Goal: Browse casually

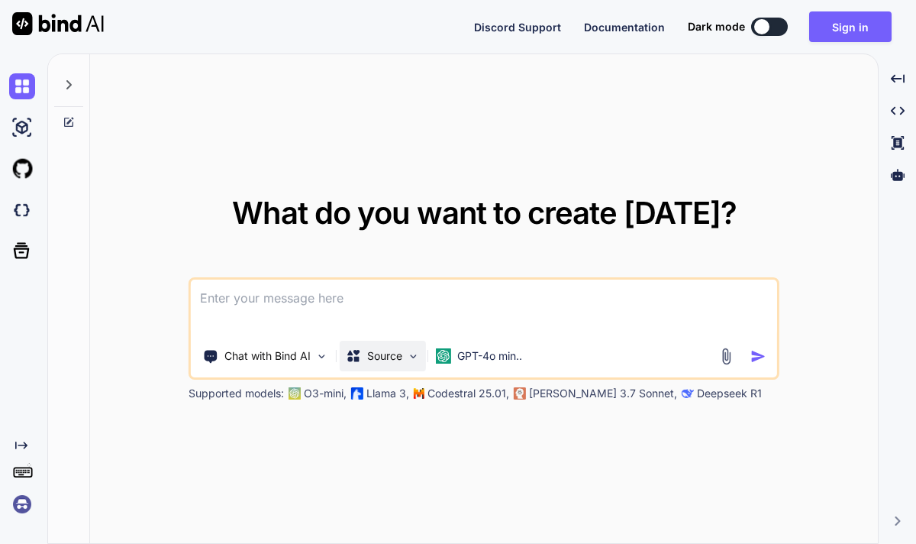
click at [408, 354] on img at bounding box center [413, 356] width 13 height 13
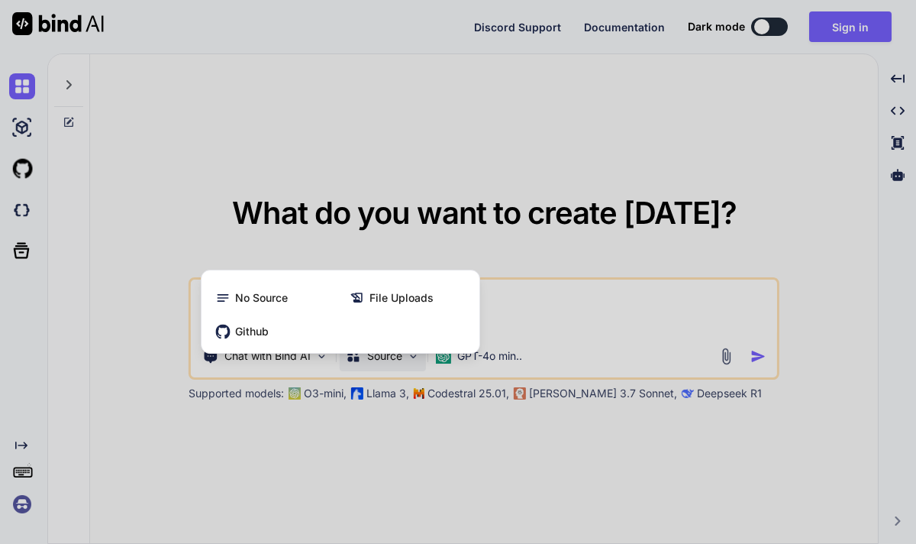
click at [409, 430] on div at bounding box center [458, 272] width 916 height 544
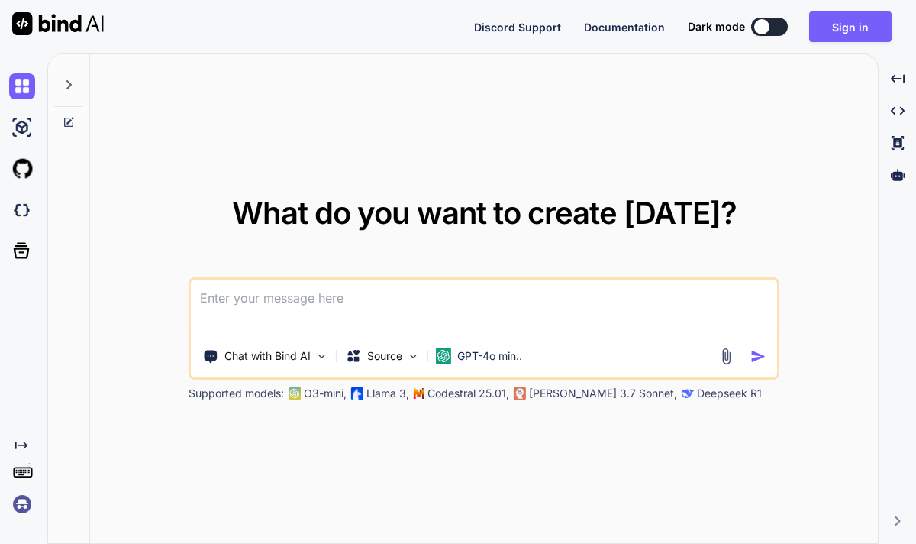
click at [697, 395] on p "Deepseek R1" at bounding box center [729, 393] width 65 height 15
click at [325, 359] on img at bounding box center [321, 356] width 13 height 13
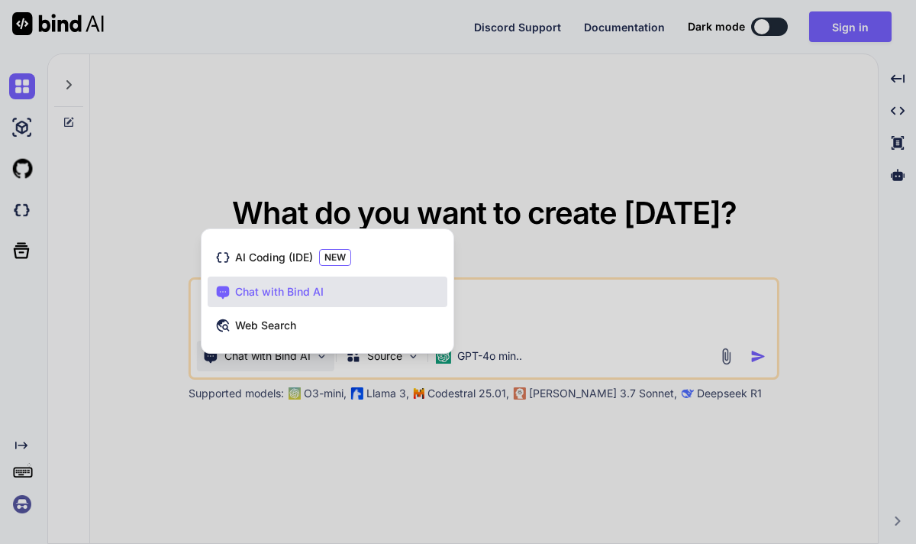
click at [325, 359] on div at bounding box center [458, 272] width 916 height 544
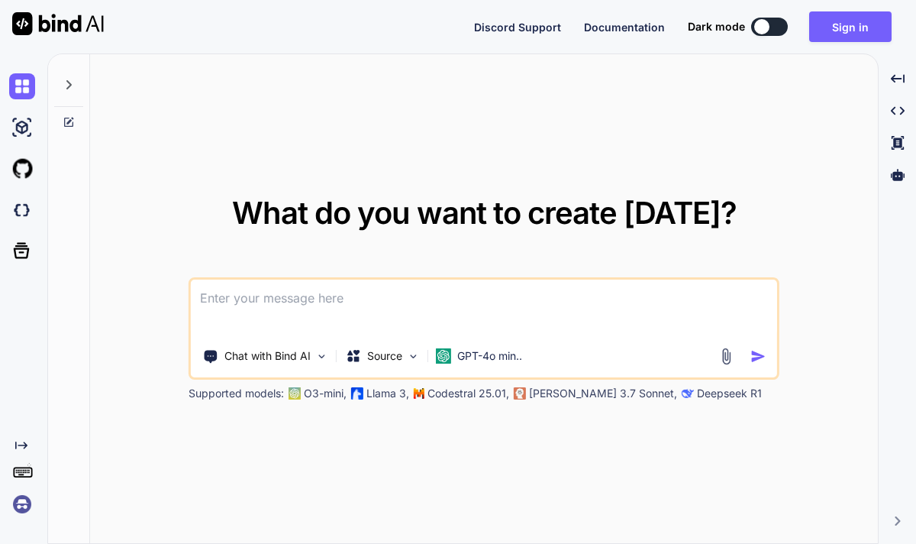
click at [318, 392] on p "O3-mini," at bounding box center [325, 393] width 43 height 15
click at [26, 133] on img at bounding box center [22, 128] width 26 height 26
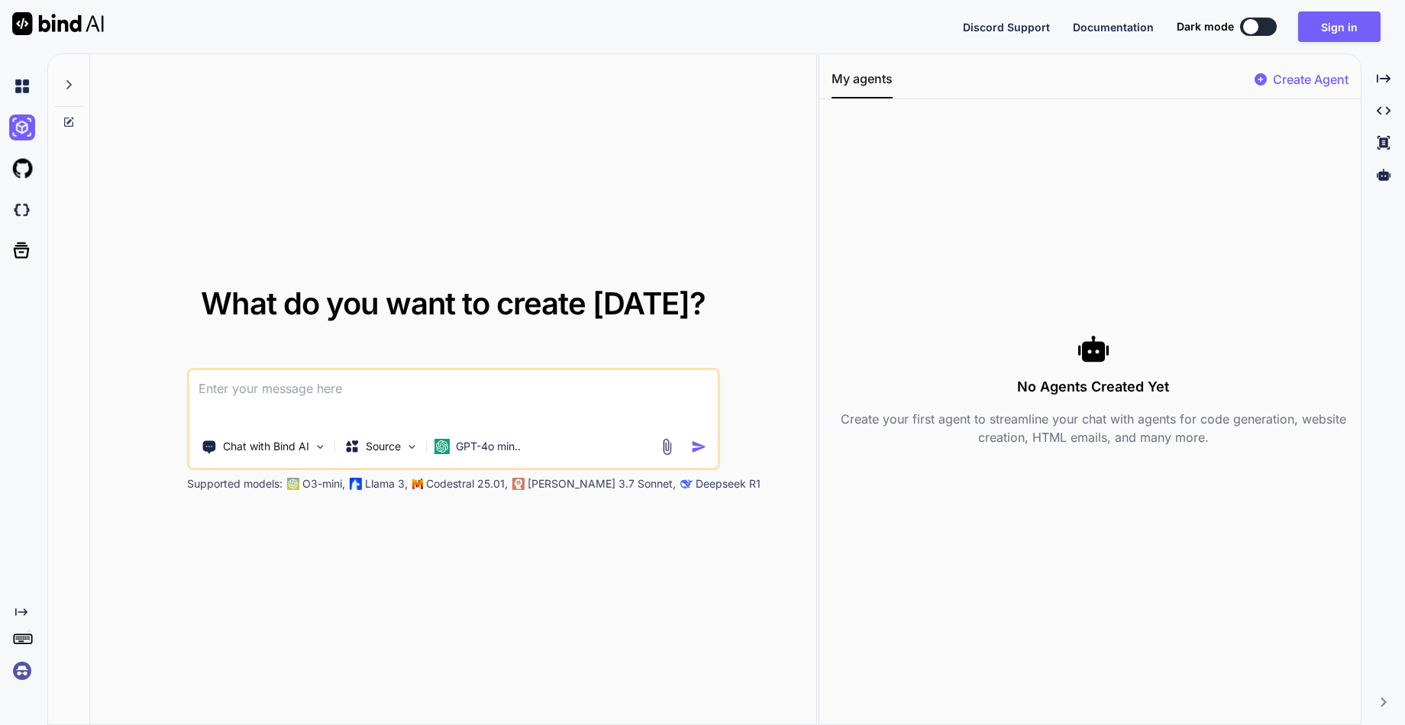
drag, startPoint x: 818, startPoint y: 139, endPoint x: 1336, endPoint y: 146, distance: 518.4
click at [915, 146] on div "What do you want to create [DATE]? Chat with Bind AI Source GPT-4o min.. Suppor…" at bounding box center [725, 389] width 1357 height 672
click at [31, 87] on img at bounding box center [22, 86] width 26 height 26
click at [28, 89] on img at bounding box center [22, 86] width 26 height 26
click at [74, 88] on icon at bounding box center [69, 85] width 12 height 12
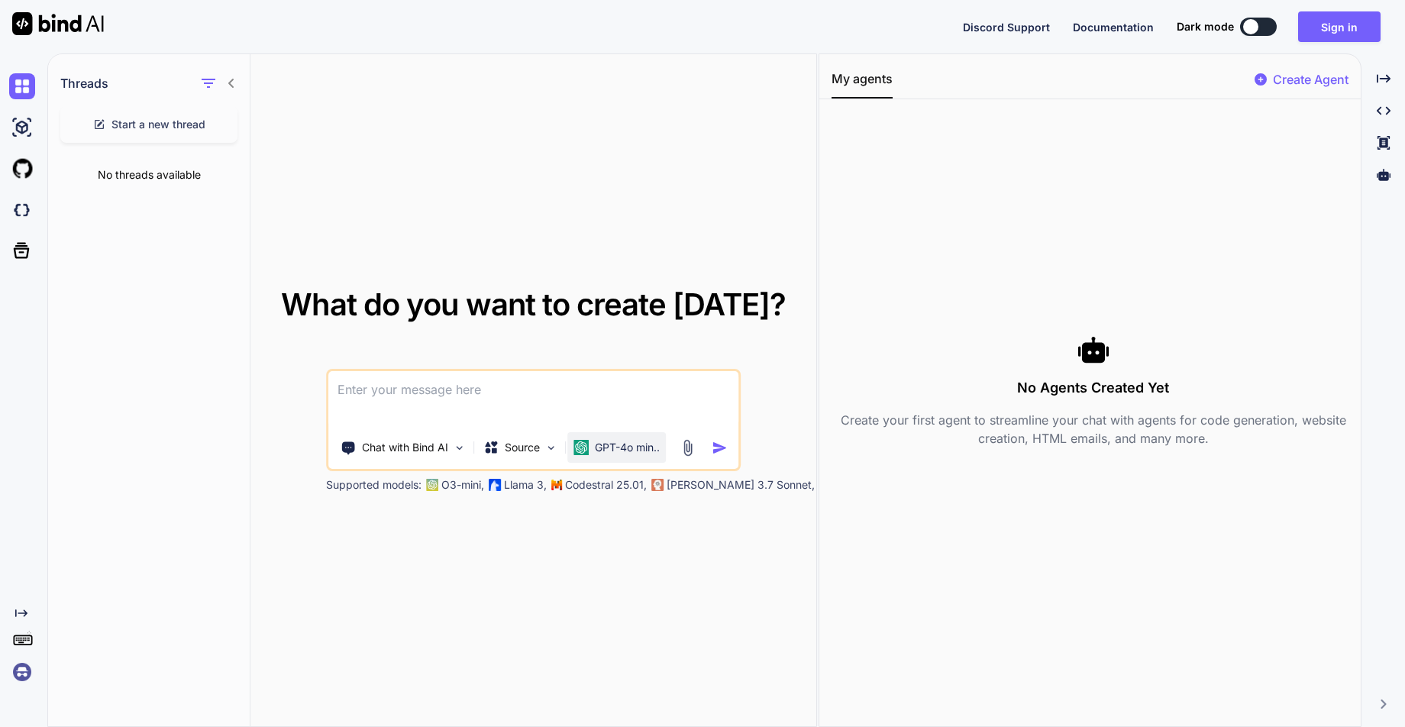
click at [618, 453] on p "GPT-4o min.." at bounding box center [627, 447] width 65 height 15
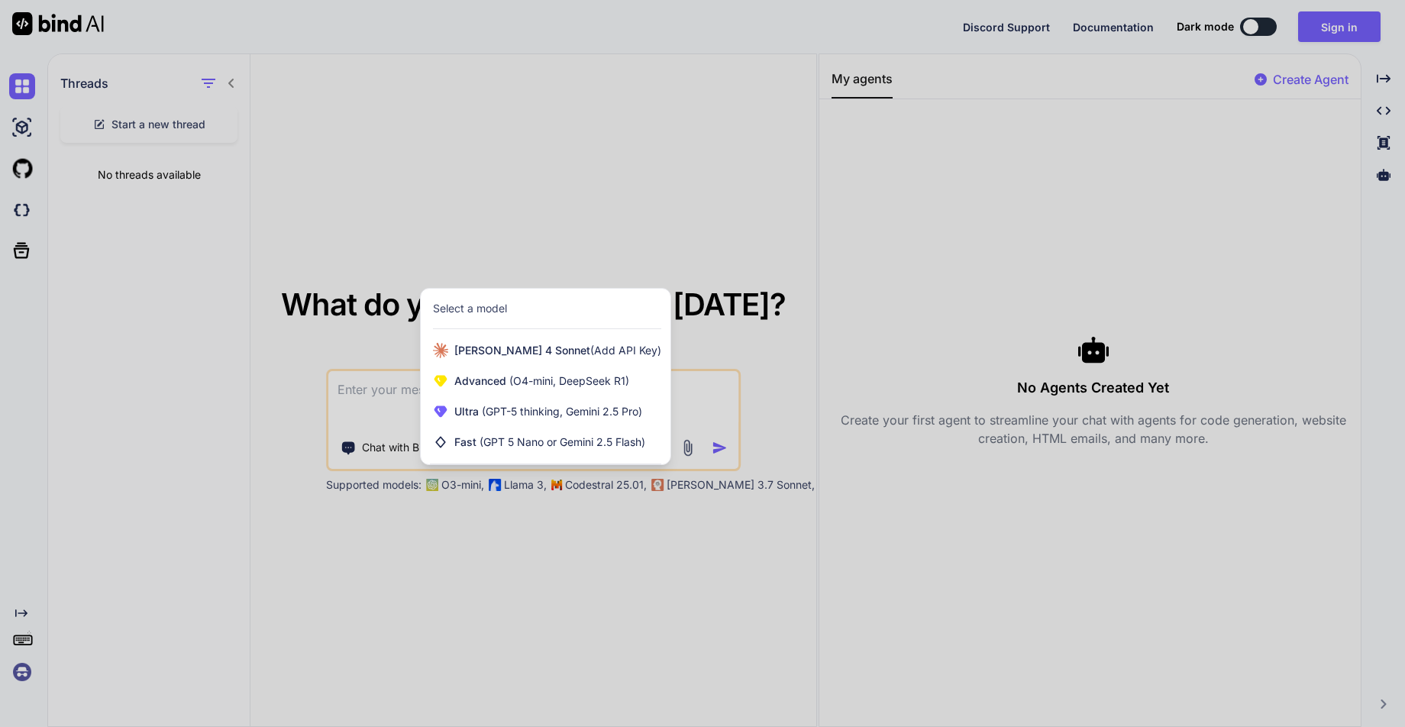
click at [624, 503] on div at bounding box center [702, 363] width 1405 height 727
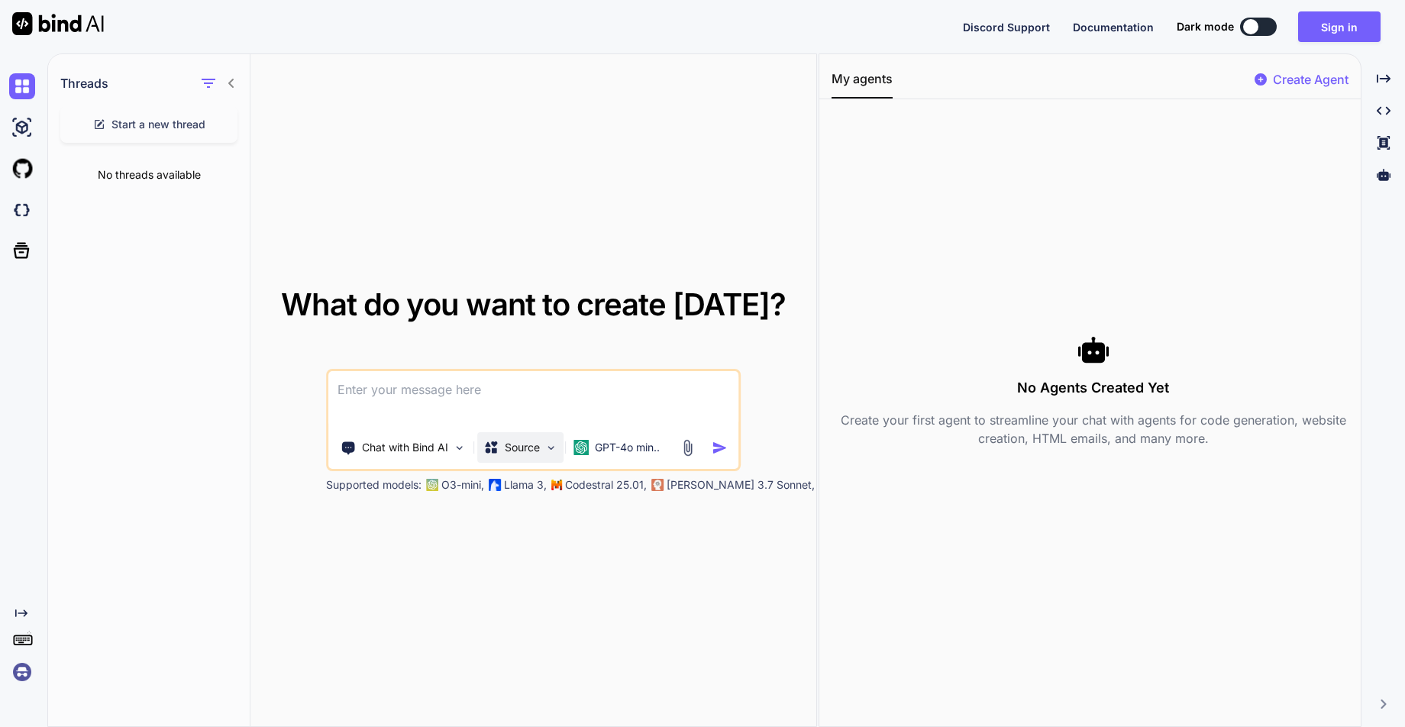
click at [548, 453] on img at bounding box center [550, 447] width 13 height 13
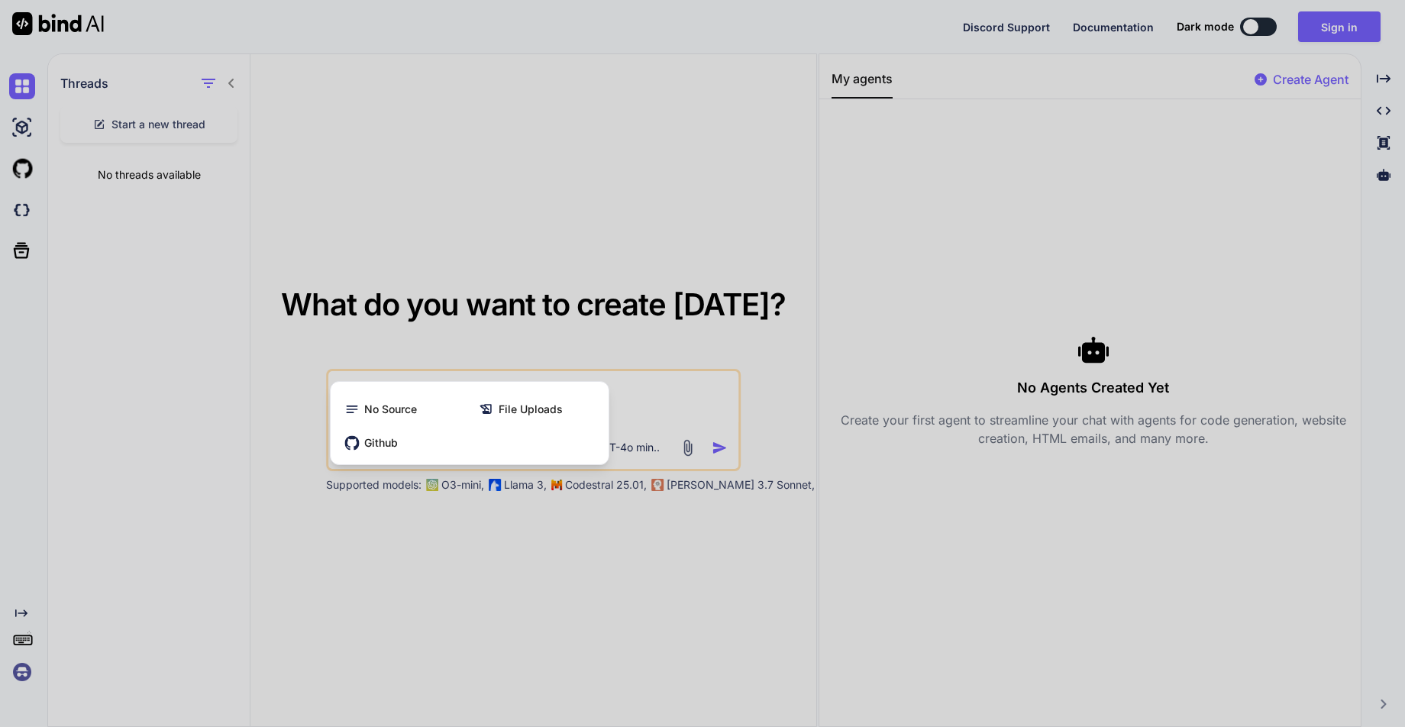
click at [566, 518] on div at bounding box center [702, 363] width 1405 height 727
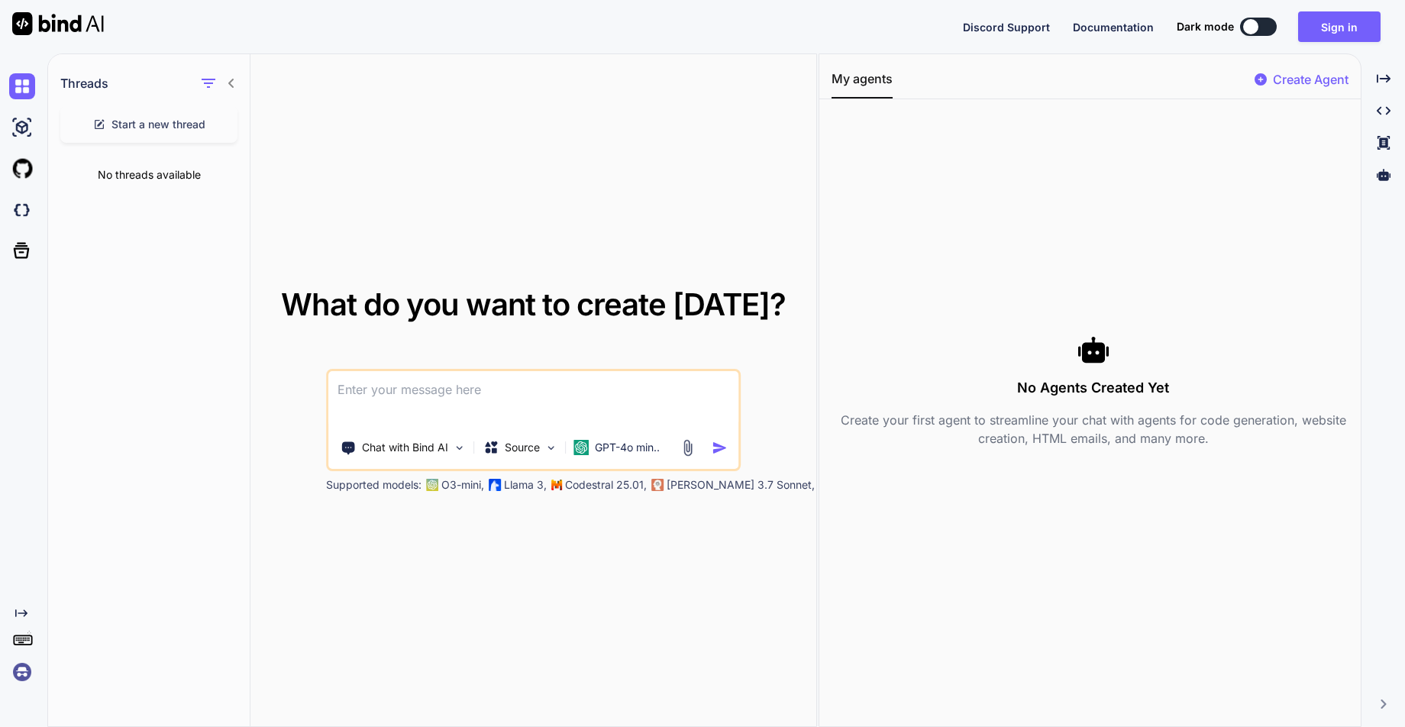
click at [435, 485] on img at bounding box center [432, 485] width 12 height 12
click at [374, 486] on p "Supported models:" at bounding box center [373, 484] width 95 height 15
click at [820, 497] on div "No Agents Created Yet Create your first agent to streamline your chat with agen…" at bounding box center [1089, 390] width 541 height 559
click at [819, 502] on div "No Agents Created Yet Create your first agent to streamline your chat with agen…" at bounding box center [1089, 390] width 541 height 559
drag, startPoint x: 818, startPoint y: 505, endPoint x: 1194, endPoint y: 506, distance: 376.4
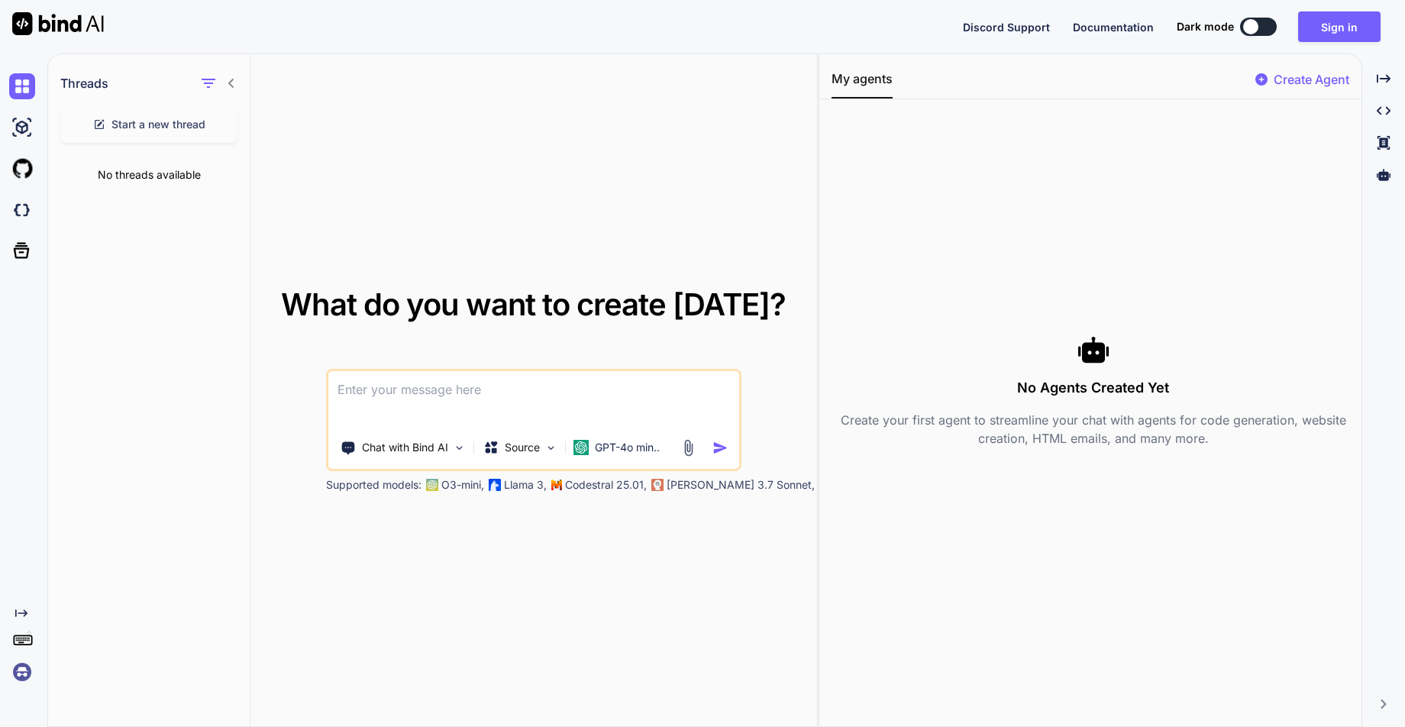
click at [915, 506] on div "Threads Start a new thread No threads available What do you want to create [DAT…" at bounding box center [725, 389] width 1357 height 673
drag, startPoint x: 818, startPoint y: 192, endPoint x: 1236, endPoint y: 183, distance: 418.4
click at [915, 183] on div "Threads Start a new thread No threads available What do you want to create [DAT…" at bounding box center [725, 389] width 1357 height 673
click at [24, 163] on img at bounding box center [22, 169] width 26 height 26
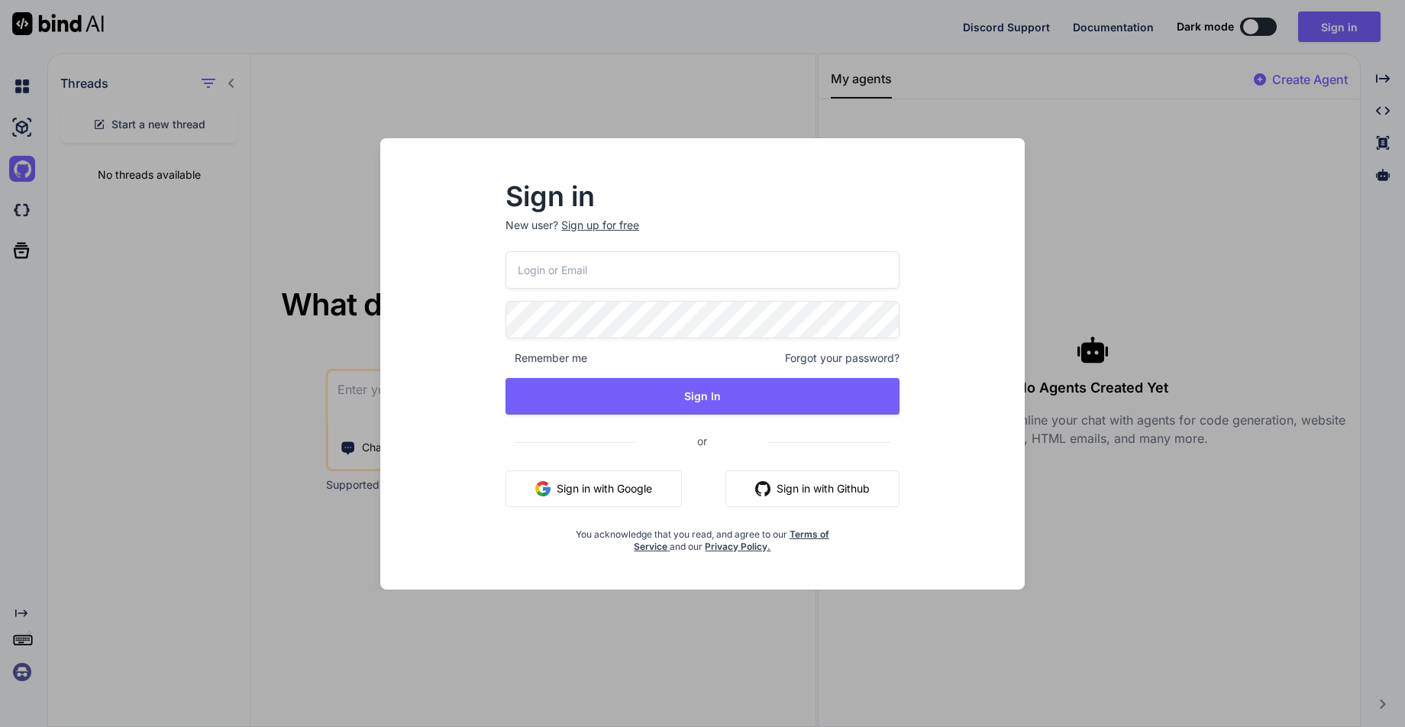
click at [841, 543] on div "Sign in New user? Sign up for free Remember me Forgot your password? Sign In or…" at bounding box center [702, 363] width 1405 height 727
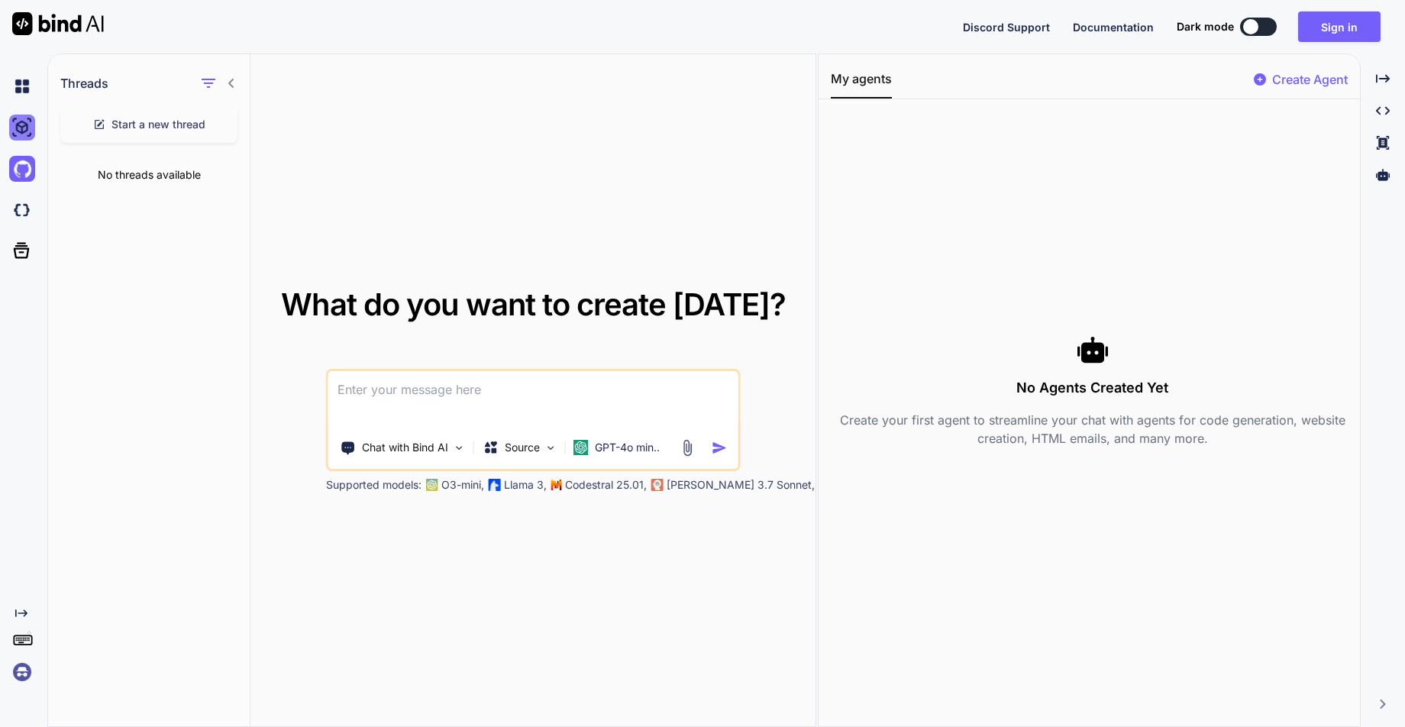
click at [24, 128] on img at bounding box center [22, 128] width 26 height 26
